Goal: Task Accomplishment & Management: Manage account settings

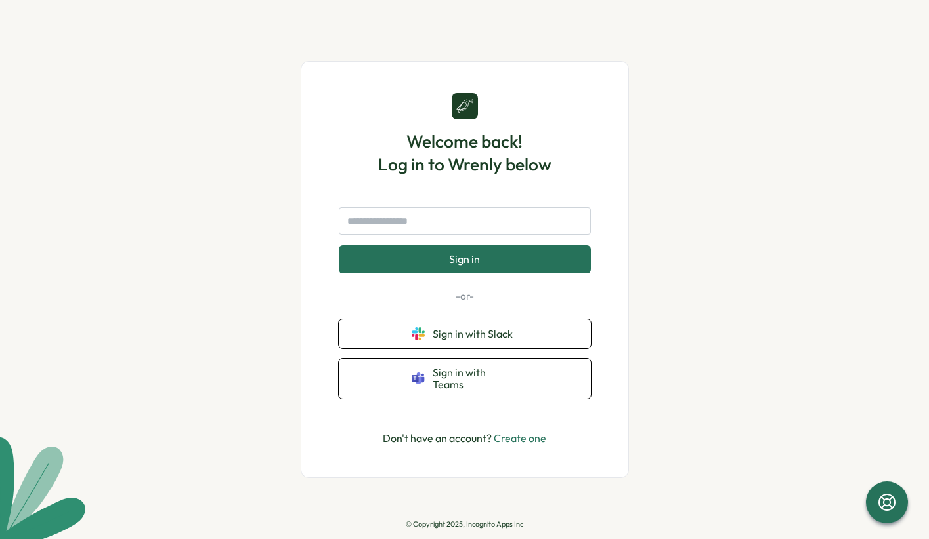
click at [523, 434] on link "Create one" at bounding box center [520, 438] width 53 height 13
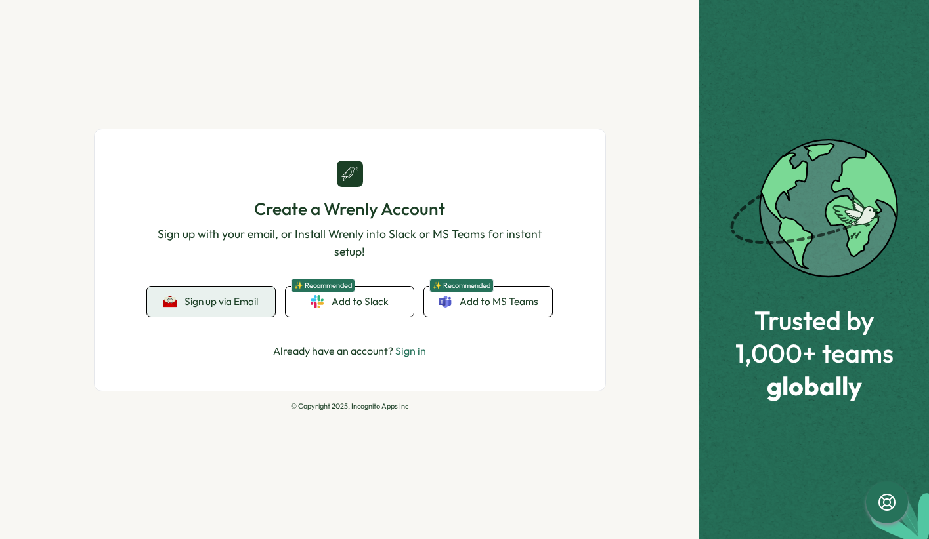
click at [210, 301] on span "Sign up via Email" at bounding box center [221, 302] width 74 height 12
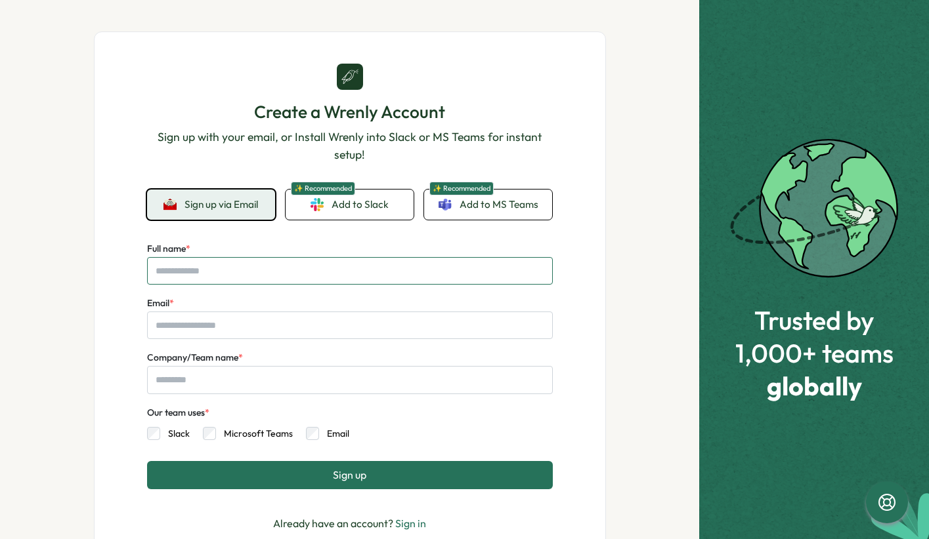
click at [256, 273] on input "Full name *" at bounding box center [350, 271] width 406 height 28
type input "**********"
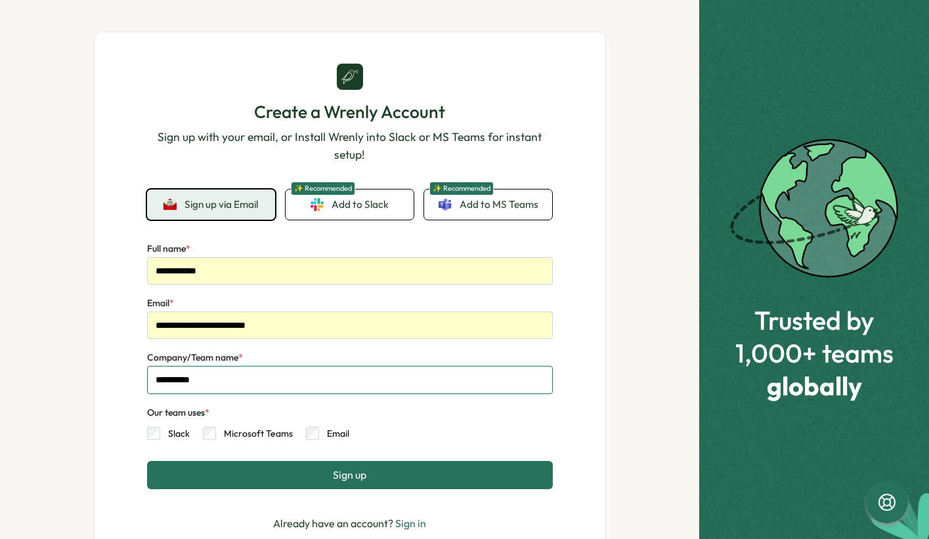
type input "**********"
click at [314, 476] on button "Sign up" at bounding box center [350, 475] width 406 height 28
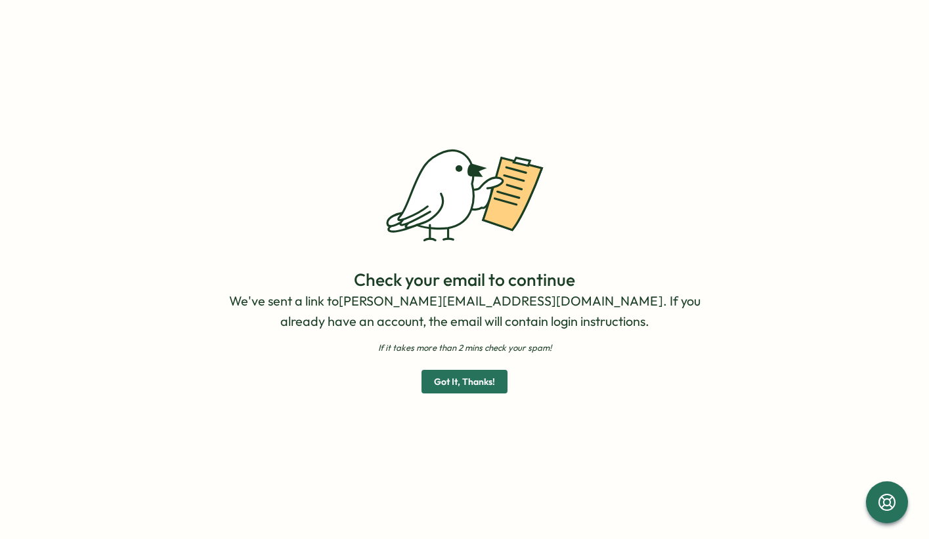
click at [488, 383] on span "Got It, Thanks!" at bounding box center [464, 382] width 61 height 22
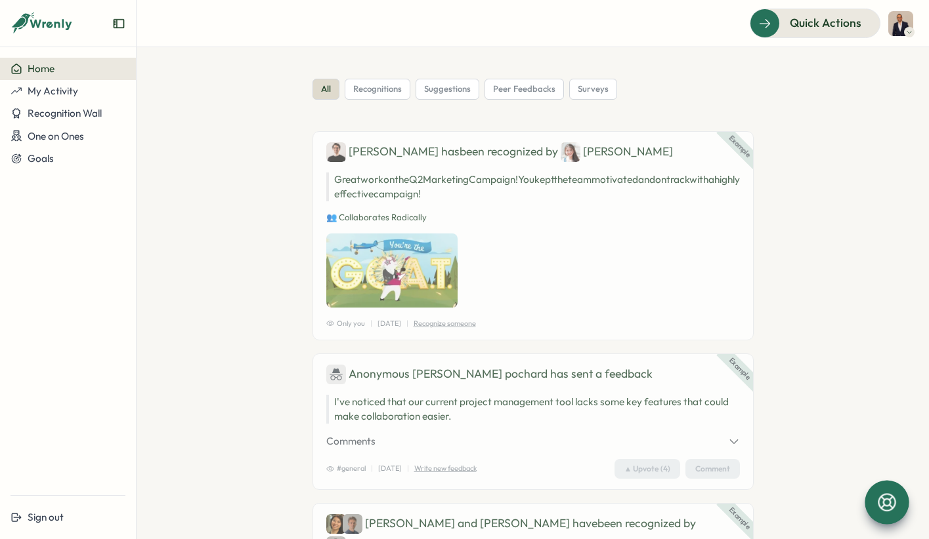
click at [887, 500] on icon at bounding box center [886, 503] width 22 height 22
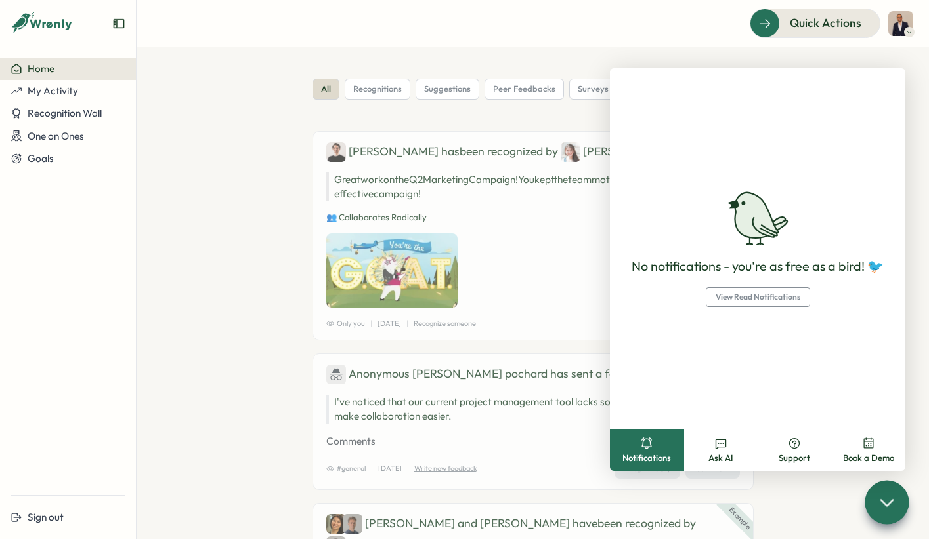
click at [887, 500] on icon at bounding box center [886, 502] width 19 height 19
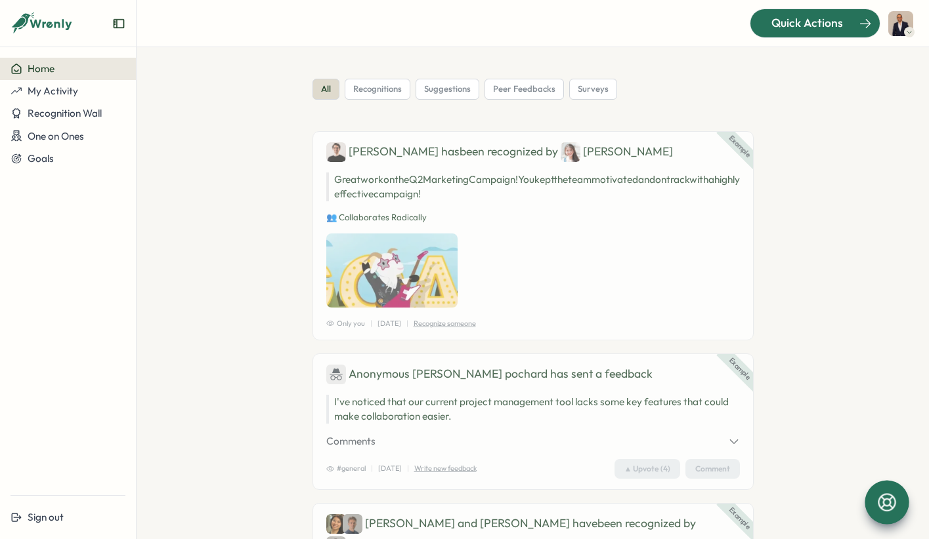
click at [879, 20] on div at bounding box center [814, 23] width 129 height 28
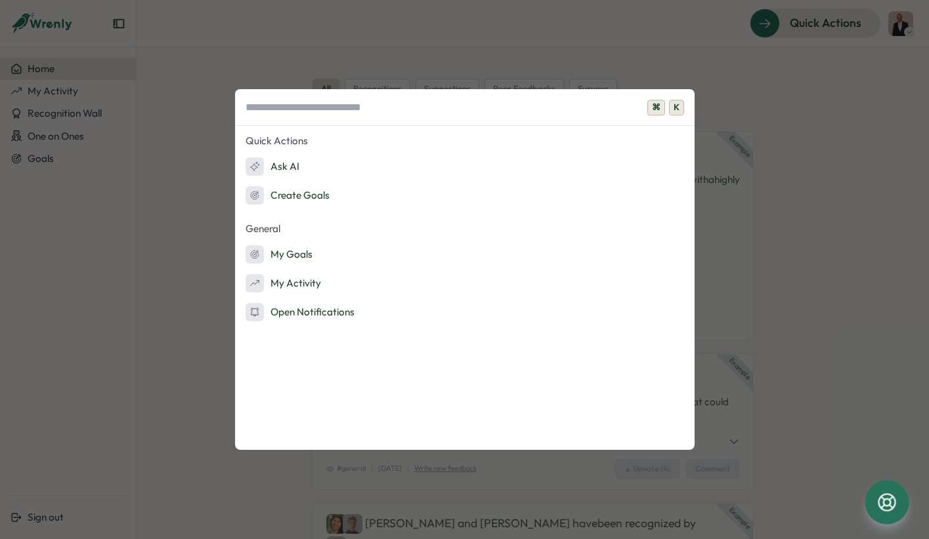
click at [770, 150] on div "⌘ K Quick Actions Ask AI Create Goals General My Goals My Activity Open Notific…" at bounding box center [464, 269] width 929 height 539
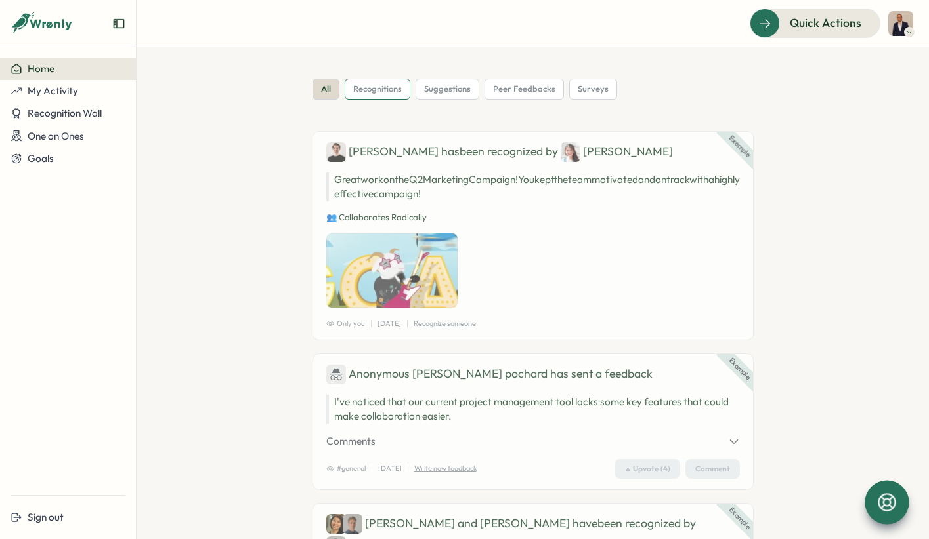
click at [379, 94] on span "recognitions" at bounding box center [377, 89] width 49 height 12
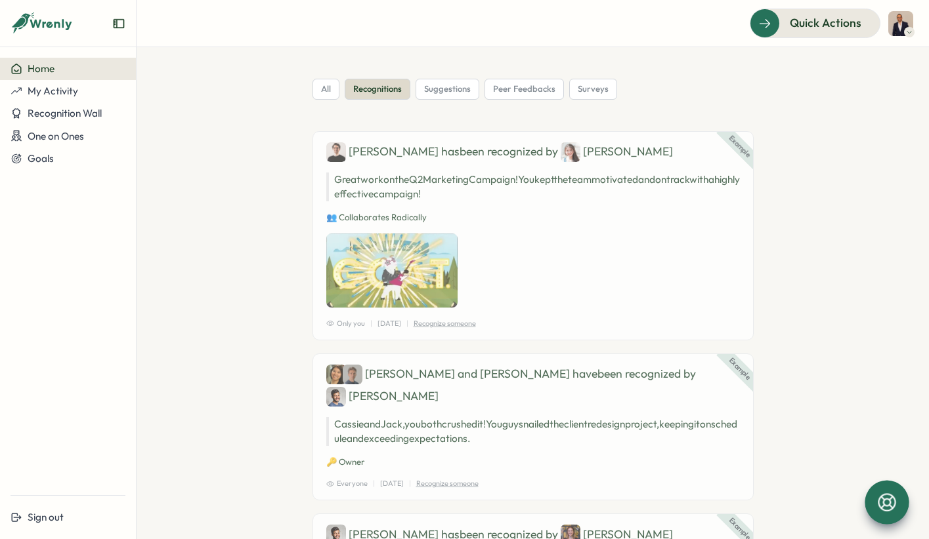
click at [119, 21] on icon "Expand sidebar" at bounding box center [118, 23] width 13 height 13
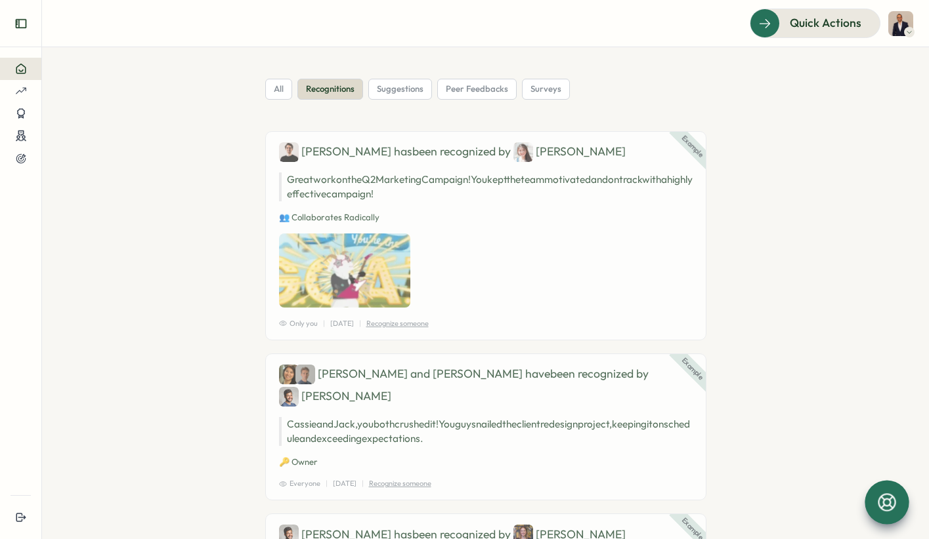
click at [16, 22] on icon "Expand sidebar" at bounding box center [20, 23] width 11 height 9
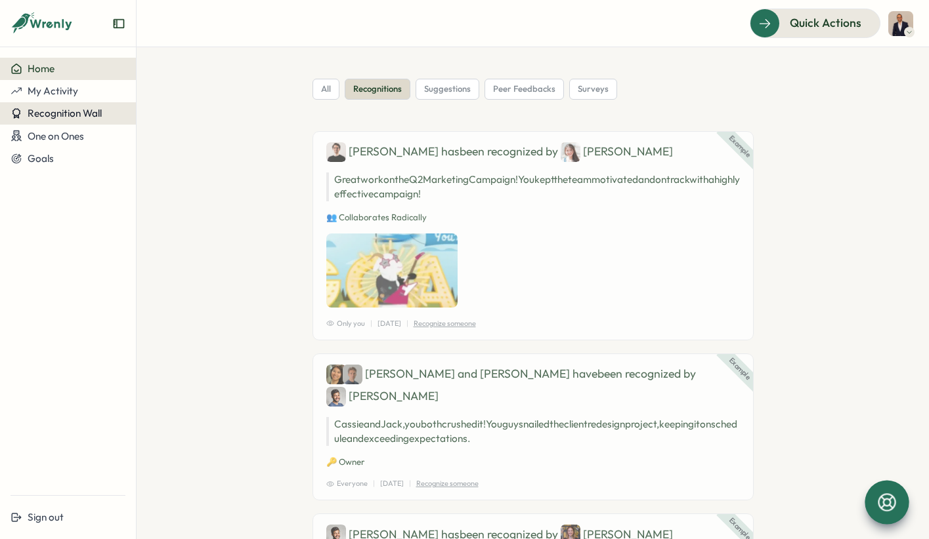
click at [58, 112] on span "Recognition Wall" at bounding box center [65, 113] width 74 height 12
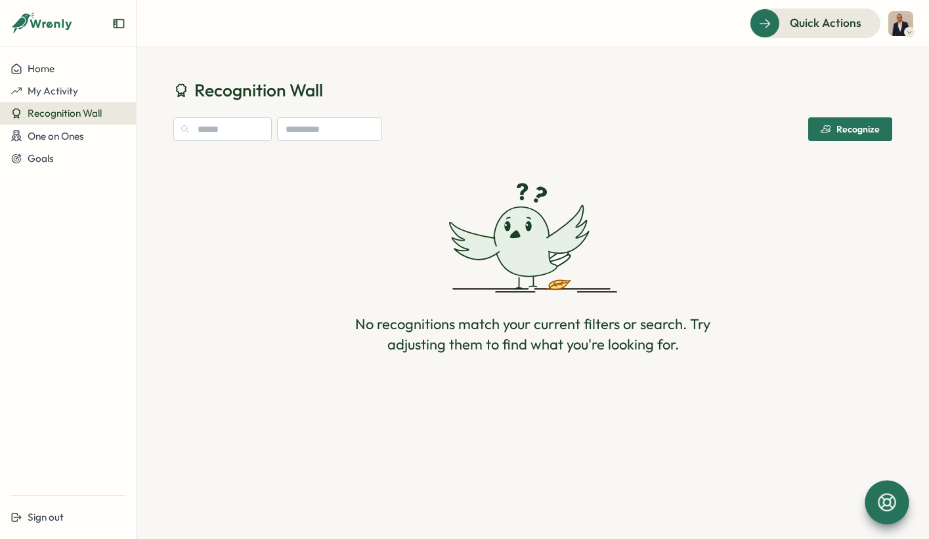
click at [858, 131] on div "Recognize" at bounding box center [849, 129] width 59 height 11
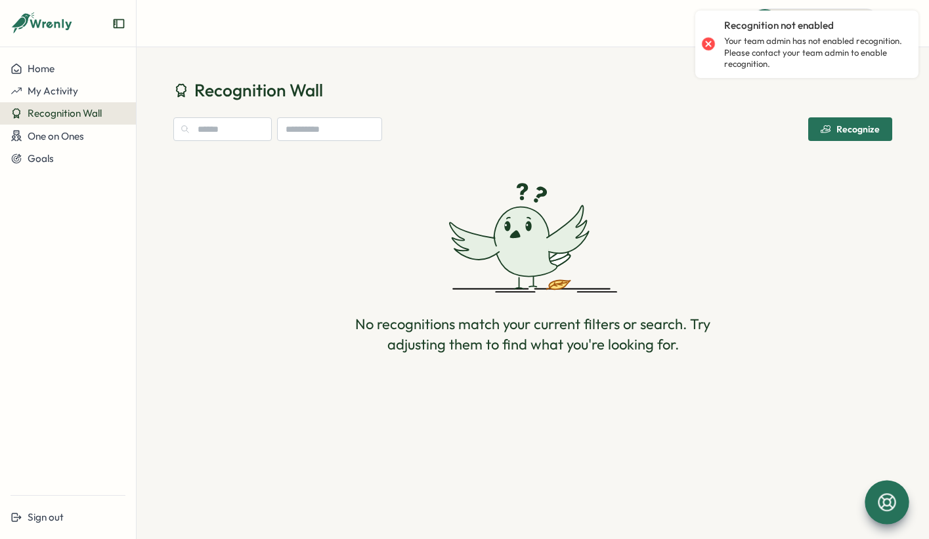
click at [858, 131] on div "Recognize" at bounding box center [849, 129] width 59 height 11
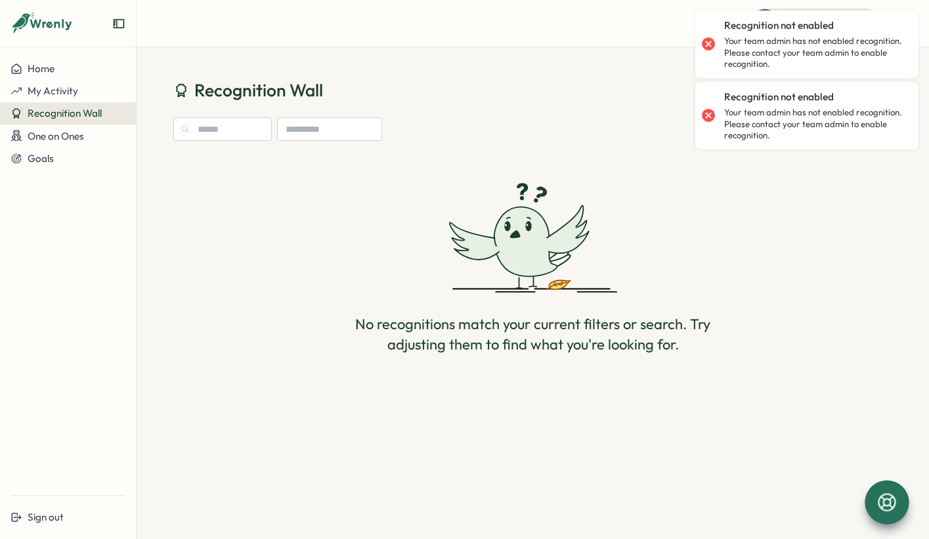
click at [858, 131] on p "Your team admin has not enabled recognition. Please contact your team admin to …" at bounding box center [814, 124] width 181 height 35
click at [788, 250] on div "No recognitions match your current filters or search. Try adjusting them to fin…" at bounding box center [532, 269] width 719 height 224
click at [460, 97] on h1 "Recognition Wall" at bounding box center [532, 90] width 719 height 23
click at [531, 137] on div "Recognize" at bounding box center [532, 129] width 719 height 24
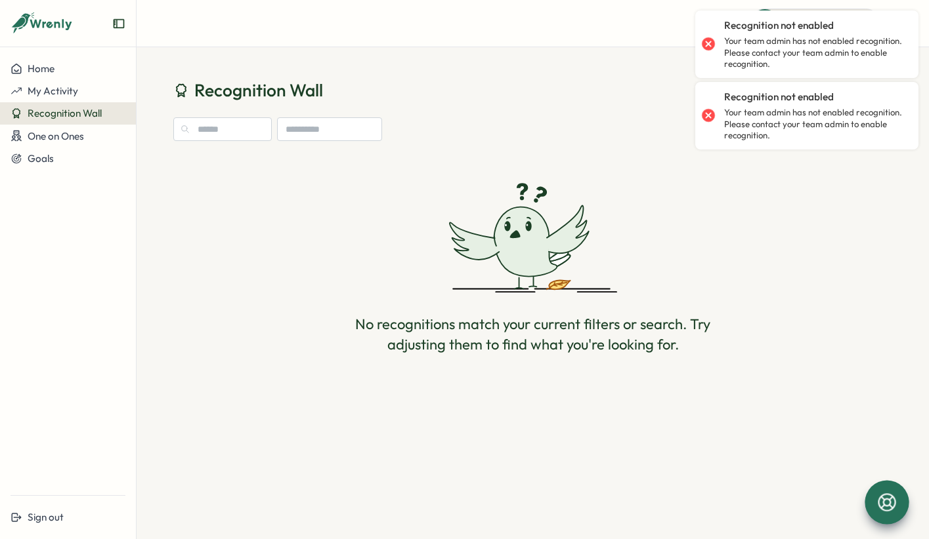
click at [185, 203] on div "No recognitions match your current filters or search. Try adjusting them to fin…" at bounding box center [532, 269] width 719 height 224
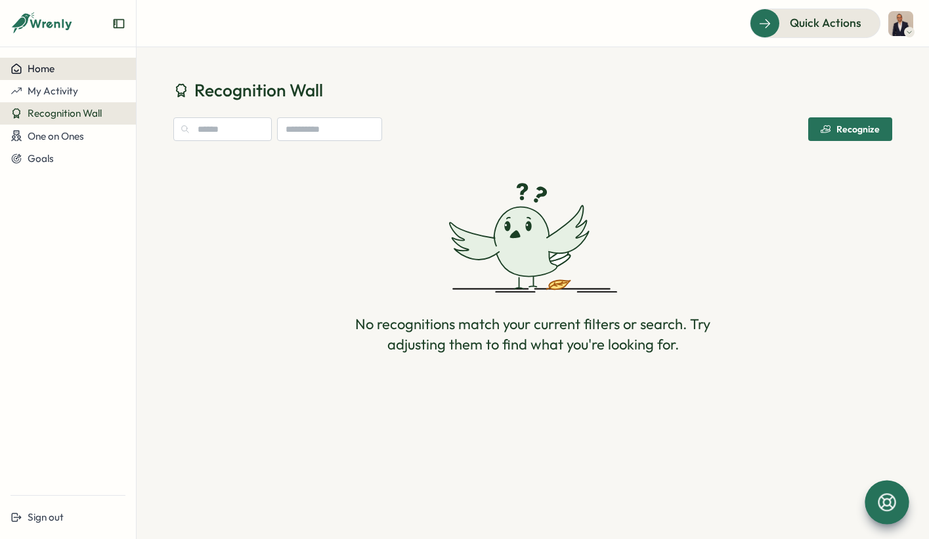
click at [39, 72] on span "Home" at bounding box center [41, 68] width 27 height 12
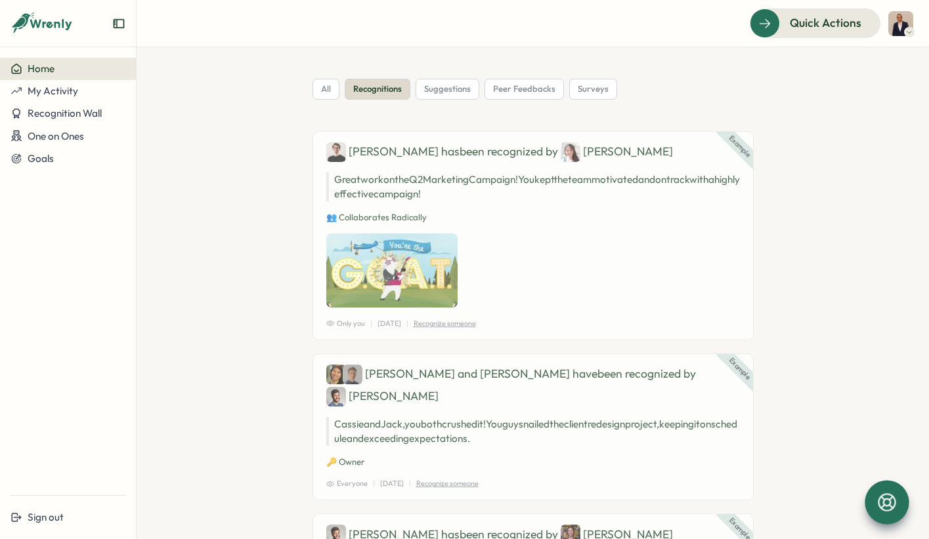
click at [902, 23] on img at bounding box center [900, 23] width 25 height 25
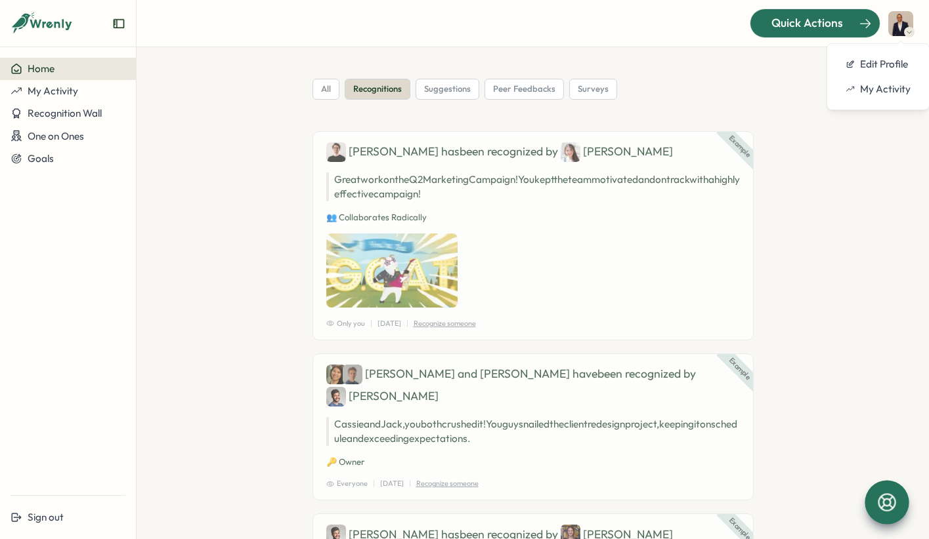
click at [869, 24] on icon at bounding box center [865, 23] width 11 height 9
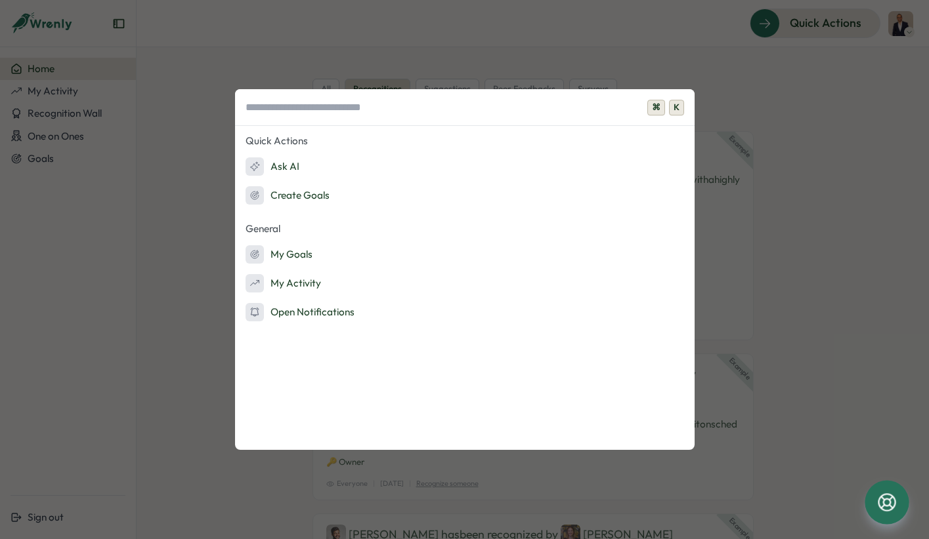
click at [872, 331] on div "⌘ K Quick Actions Ask AI Create Goals General My Goals My Activity Open Notific…" at bounding box center [464, 269] width 929 height 539
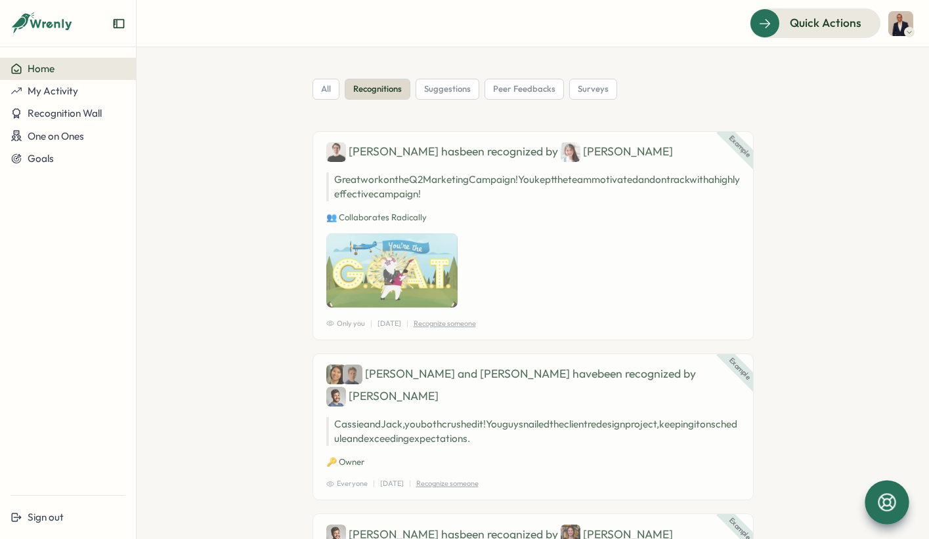
click at [900, 15] on img at bounding box center [900, 23] width 25 height 25
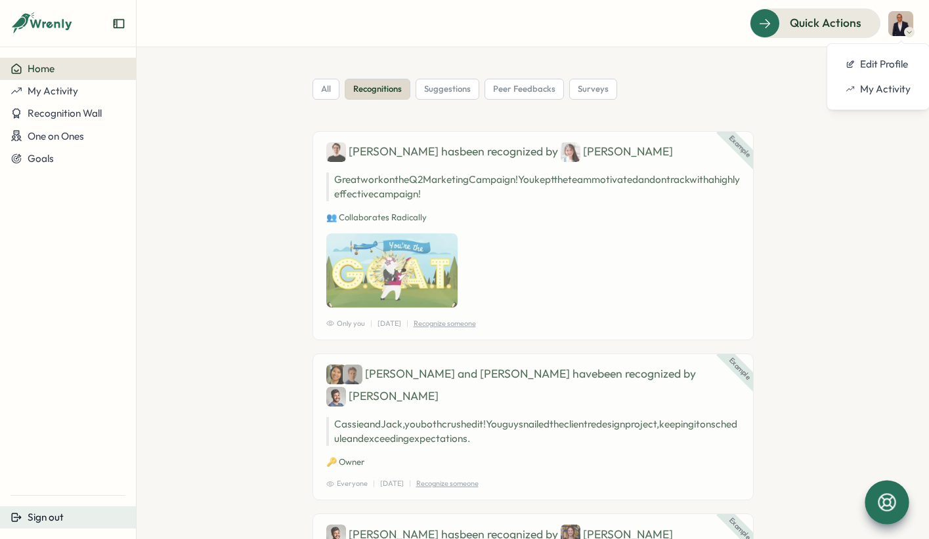
click at [56, 516] on span "Sign out" at bounding box center [46, 517] width 36 height 12
